Goal: Information Seeking & Learning: Compare options

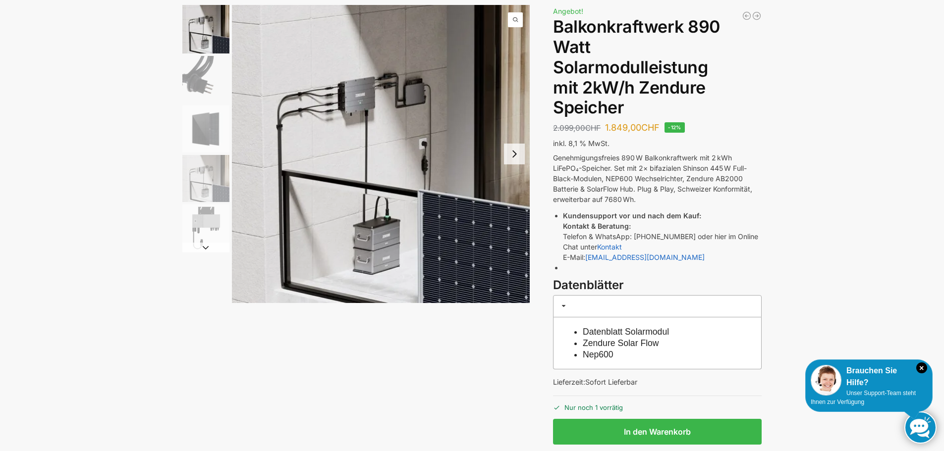
scroll to position [50, 0]
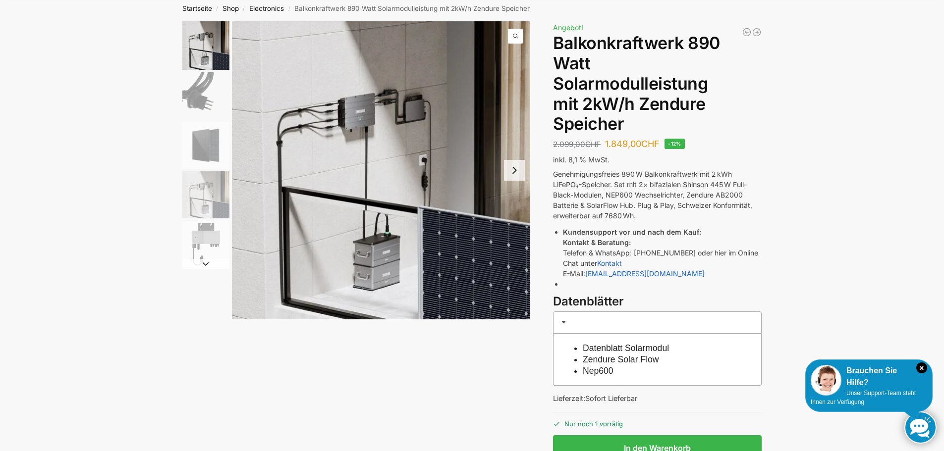
click at [514, 168] on button "Next slide" at bounding box center [514, 170] width 21 height 21
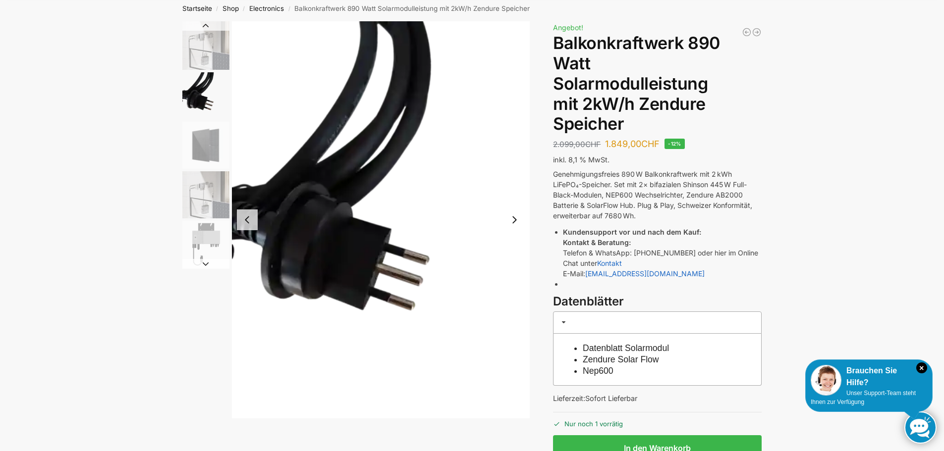
click at [514, 223] on button "Next slide" at bounding box center [514, 220] width 21 height 21
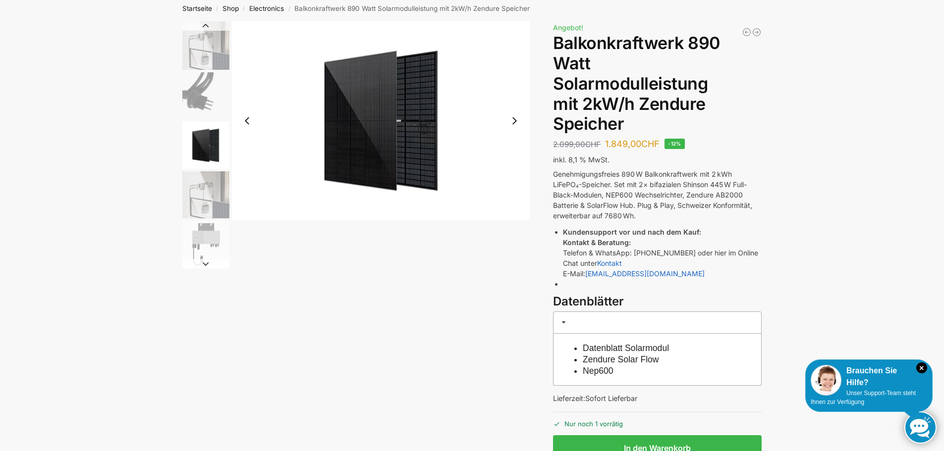
click at [514, 223] on div at bounding box center [356, 145] width 348 height 248
click at [514, 123] on button "Next slide" at bounding box center [514, 120] width 21 height 21
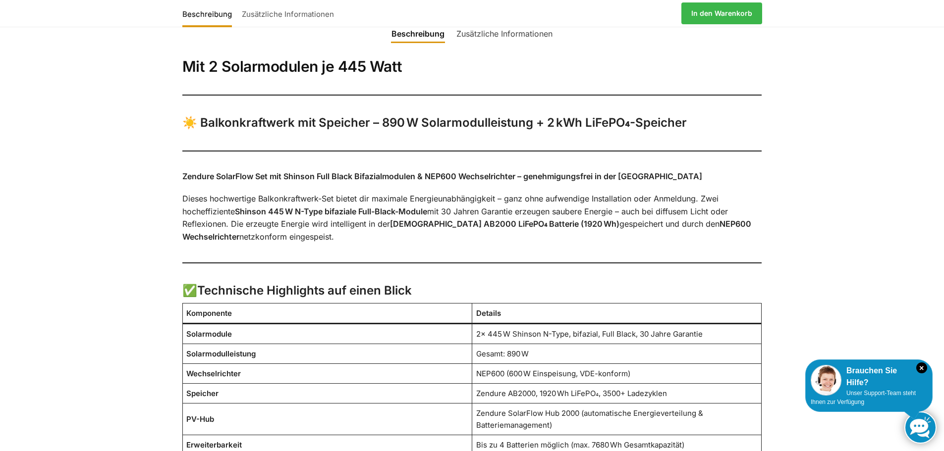
scroll to position [446, 0]
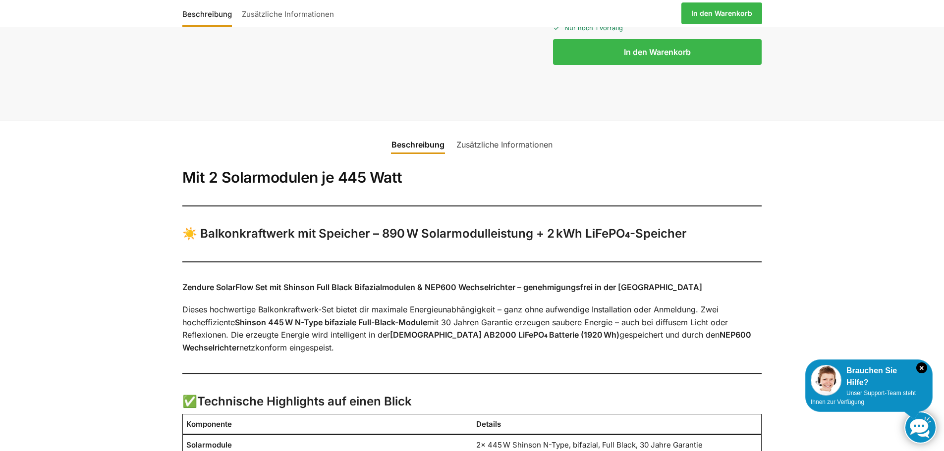
click at [534, 149] on link "Zusätzliche Informationen" at bounding box center [504, 145] width 108 height 24
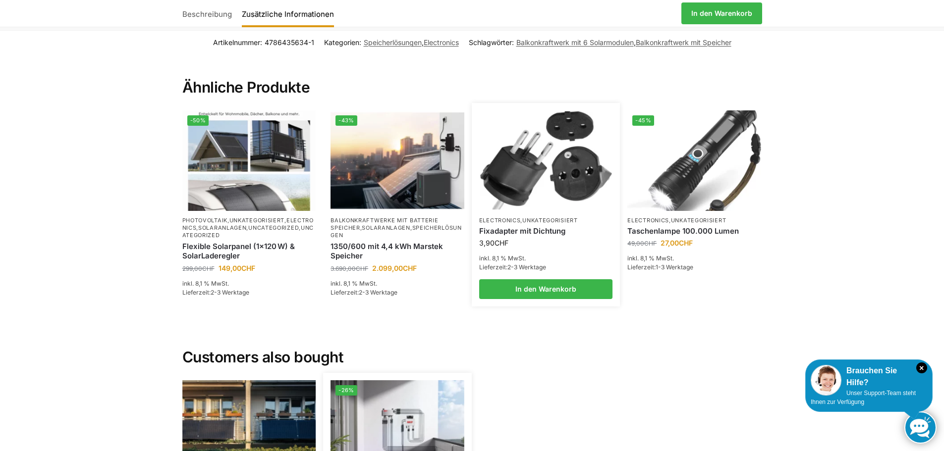
scroll to position [381, 0]
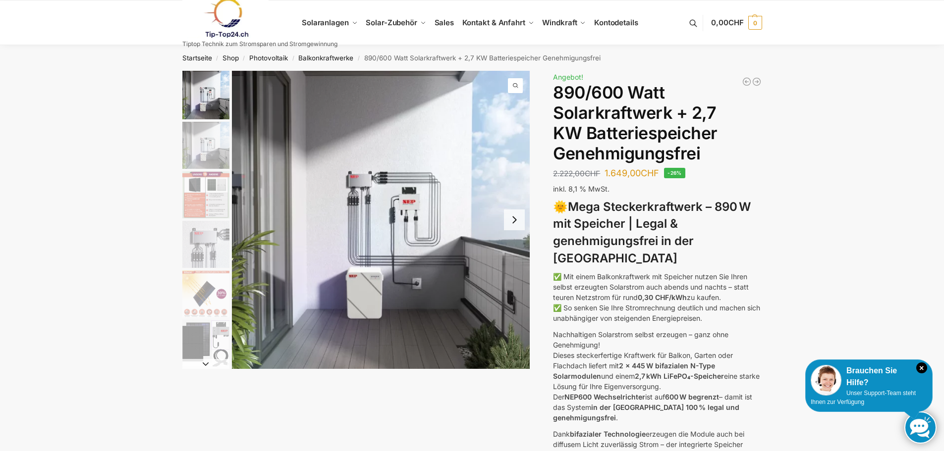
click at [518, 219] on button "Next slide" at bounding box center [514, 220] width 21 height 21
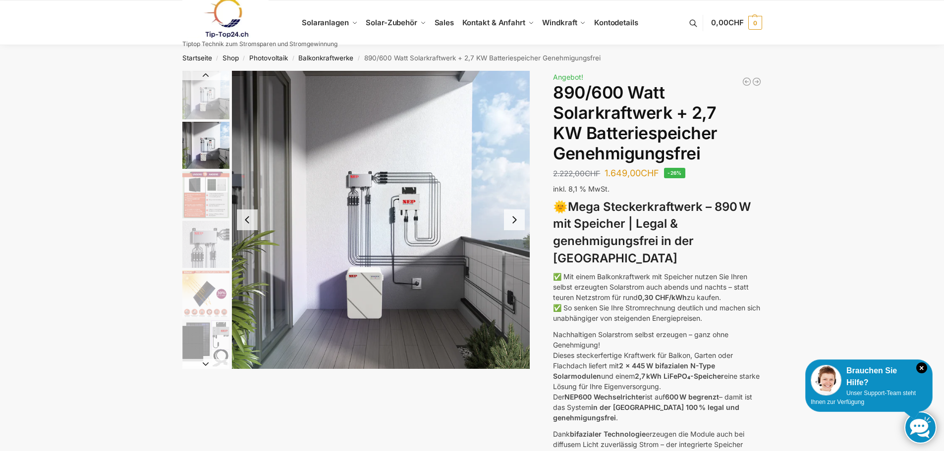
click at [509, 219] on button "Next slide" at bounding box center [514, 220] width 21 height 21
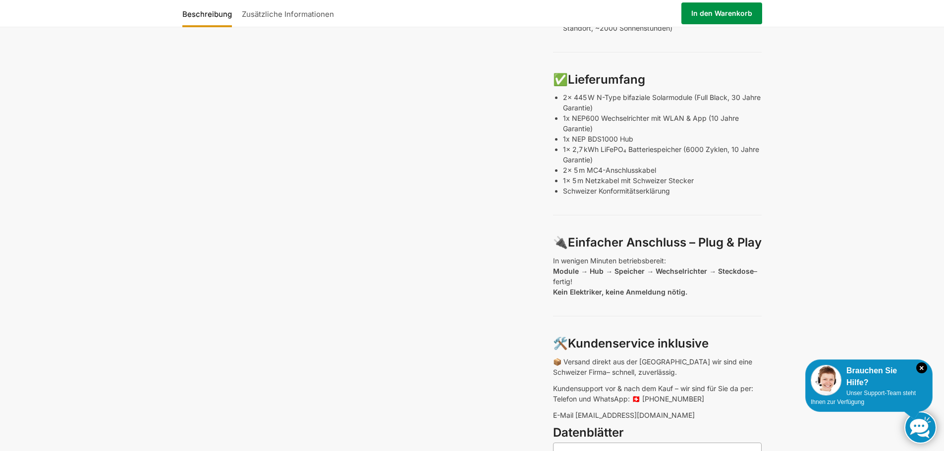
scroll to position [495, 0]
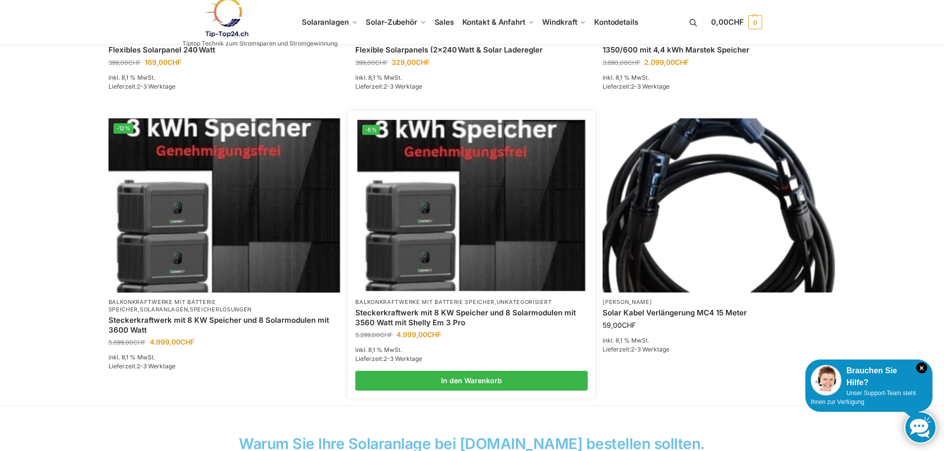
scroll to position [594, 0]
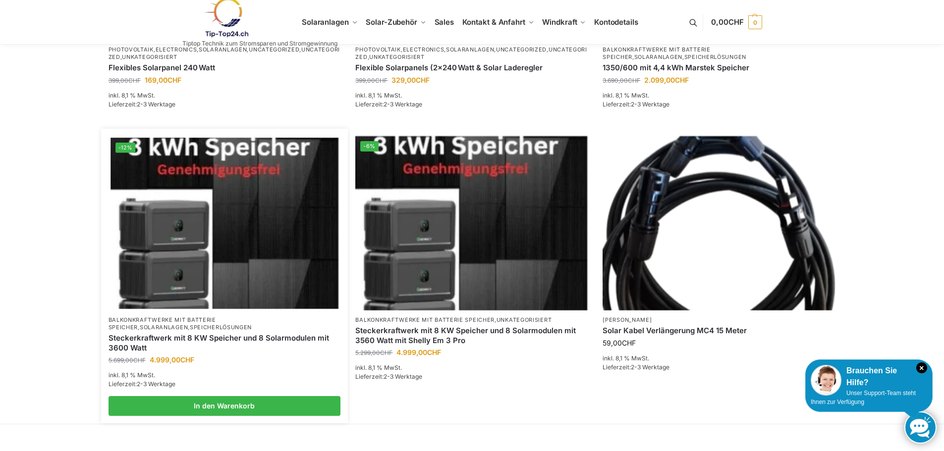
drag, startPoint x: 202, startPoint y: 243, endPoint x: 152, endPoint y: 337, distance: 106.1
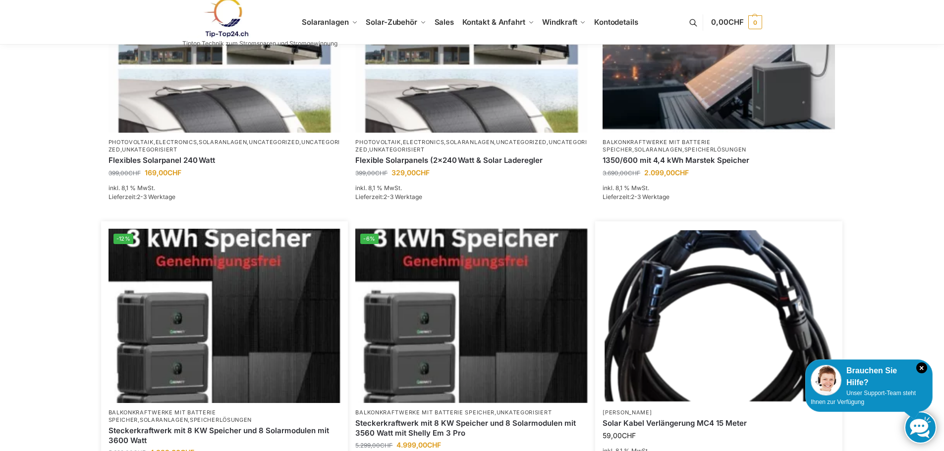
scroll to position [396, 0]
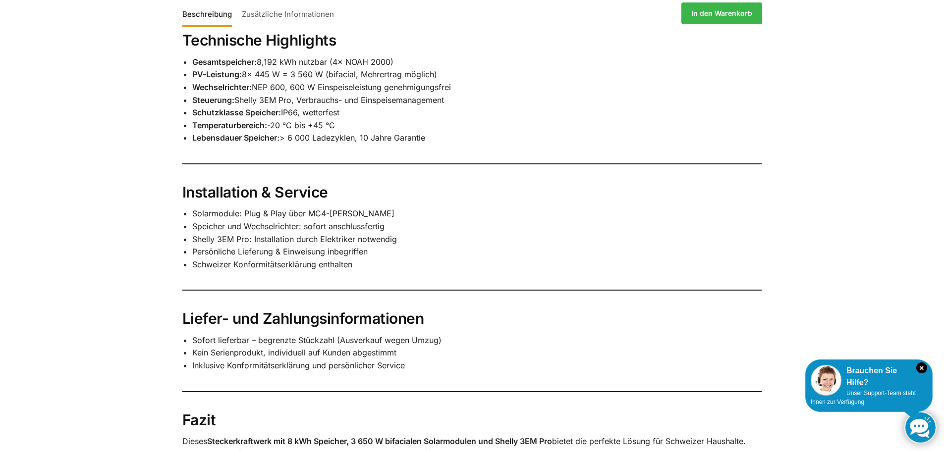
scroll to position [1387, 0]
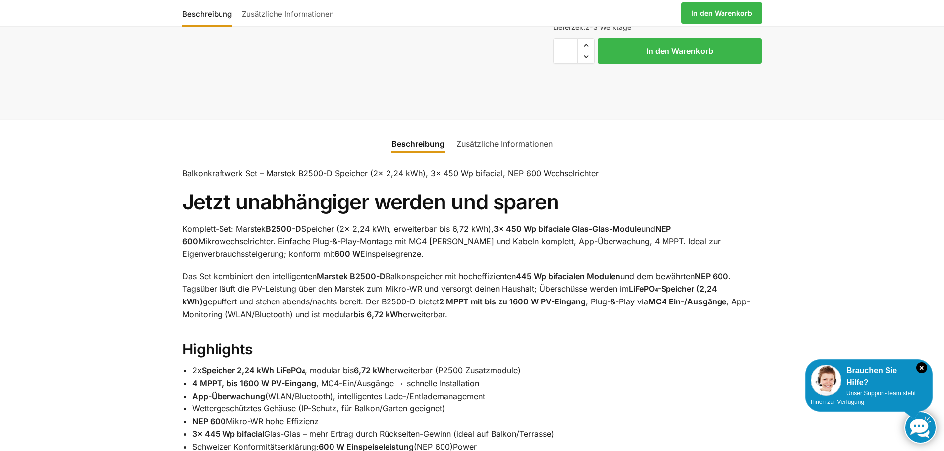
scroll to position [347, 0]
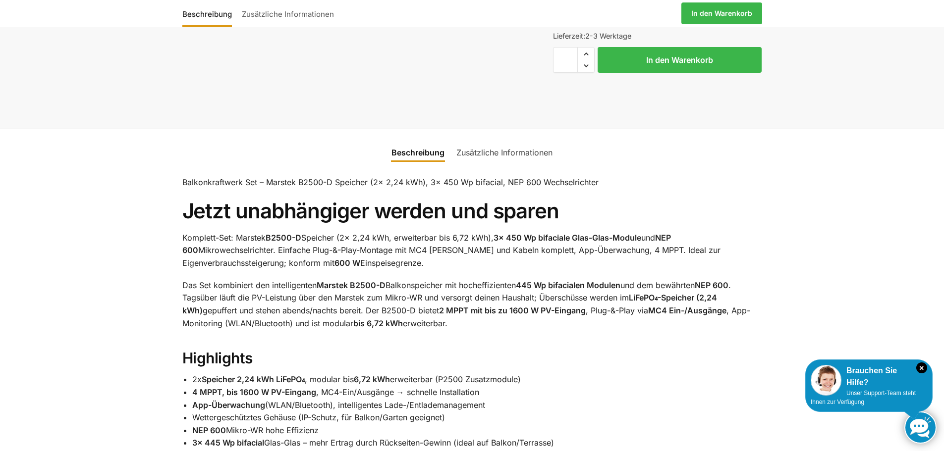
click at [524, 164] on link "Zusätzliche Informationen" at bounding box center [504, 153] width 108 height 24
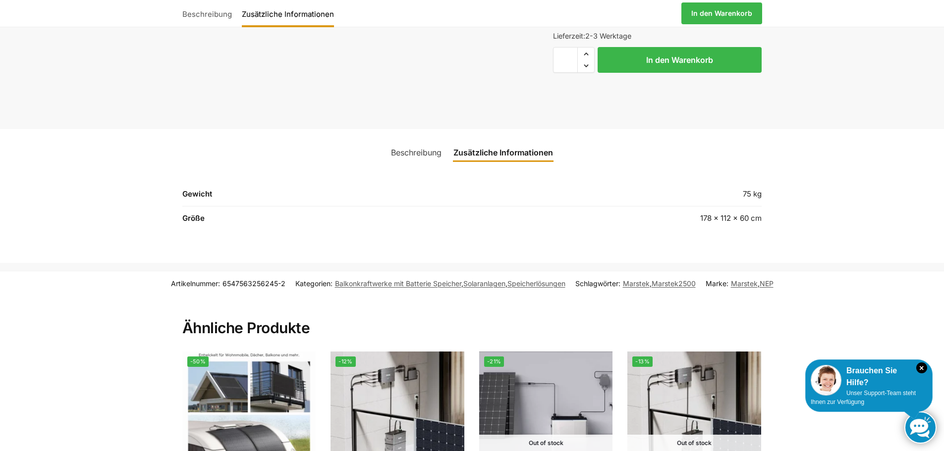
scroll to position [545, 0]
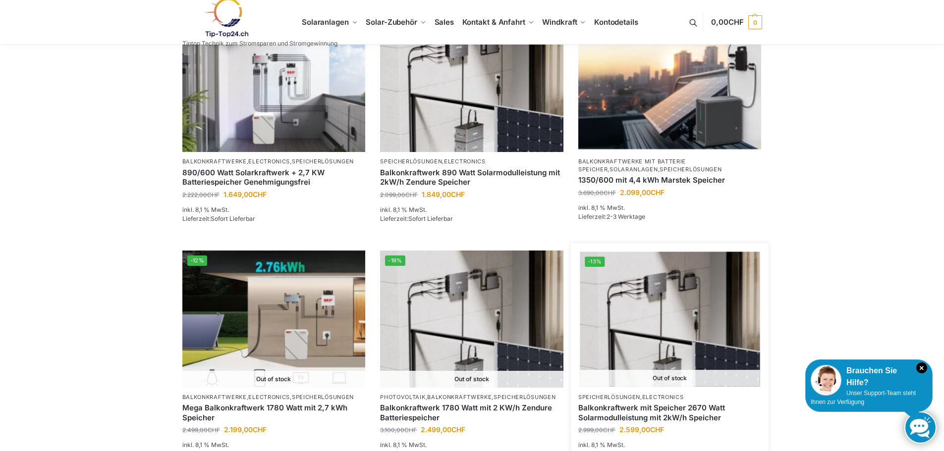
scroll to position [446, 0]
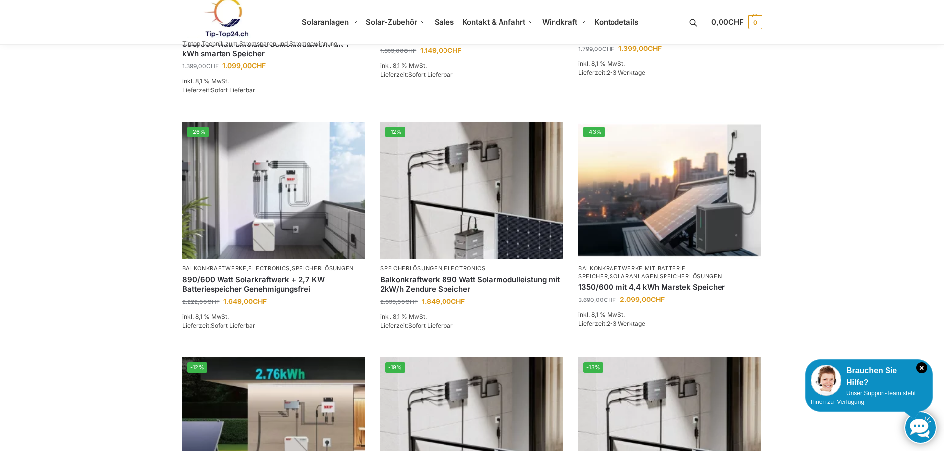
scroll to position [419, 0]
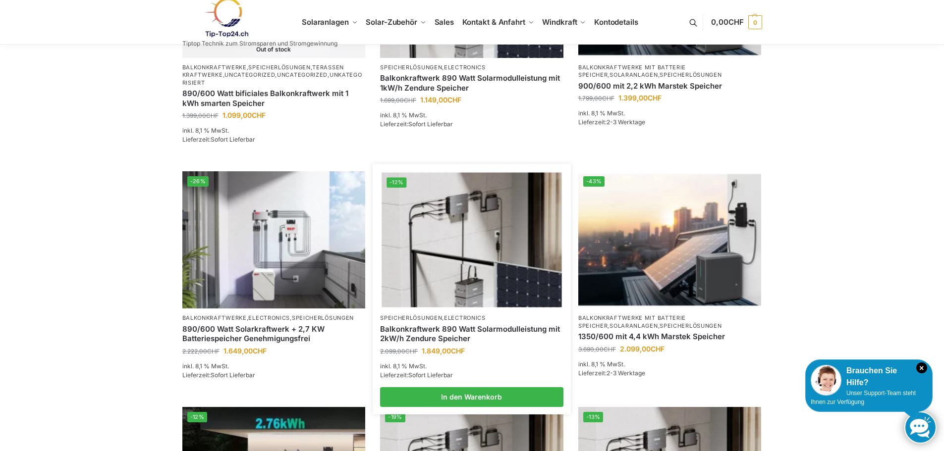
click at [454, 307] on img at bounding box center [471, 240] width 180 height 135
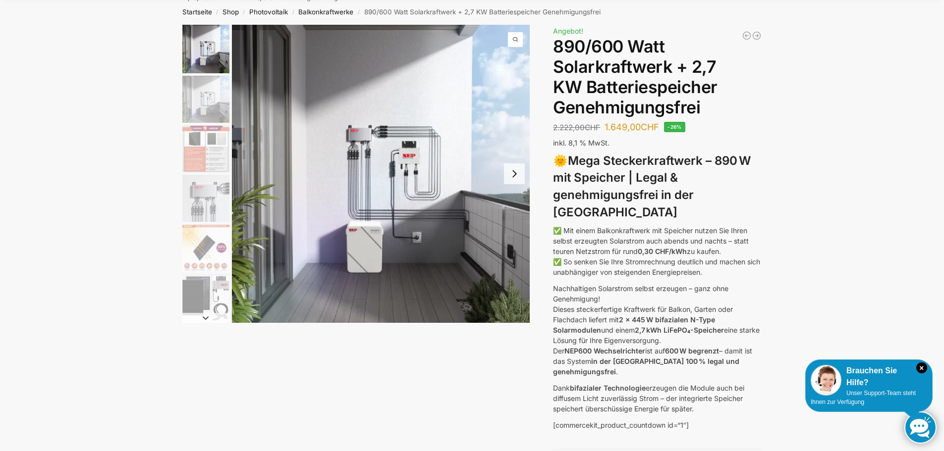
scroll to position [99, 0]
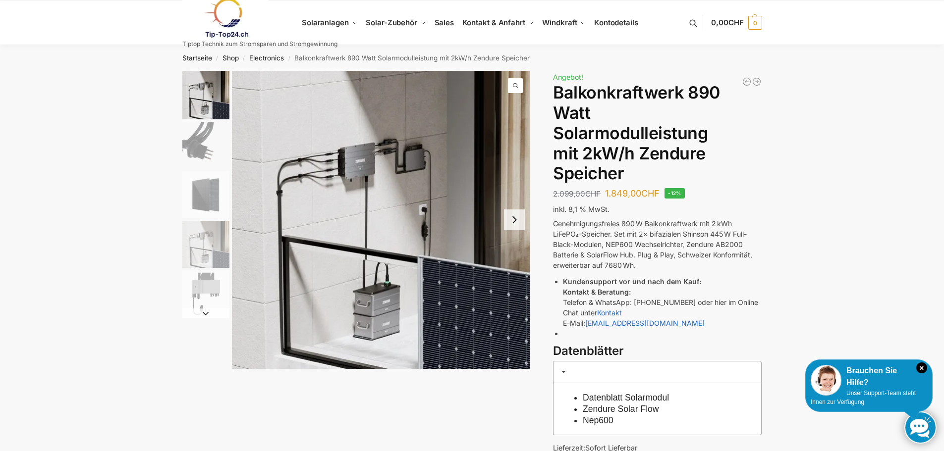
click at [512, 217] on button "Next slide" at bounding box center [514, 220] width 21 height 21
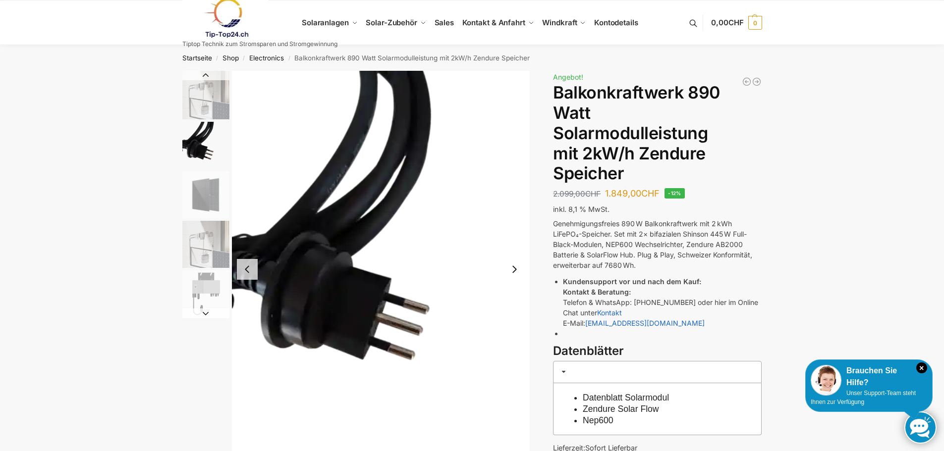
click at [512, 217] on img "2 / 5" at bounding box center [381, 269] width 298 height 397
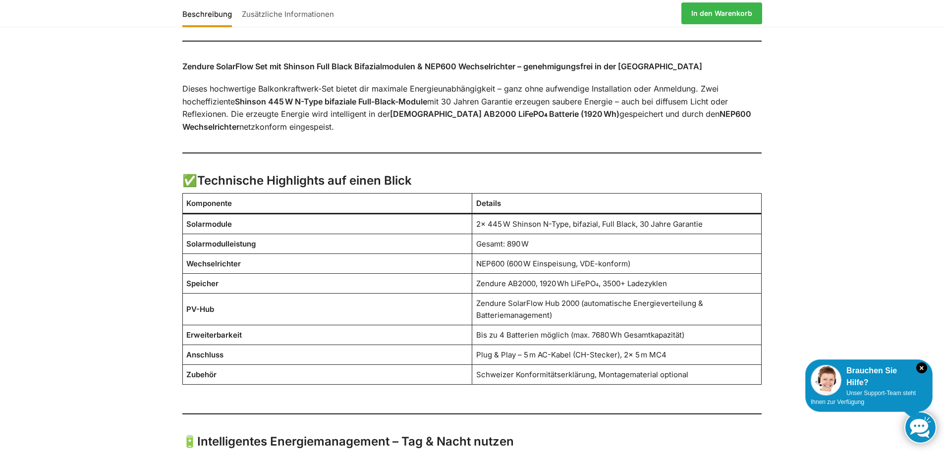
scroll to position [644, 0]
